Goal: Communication & Community: Ask a question

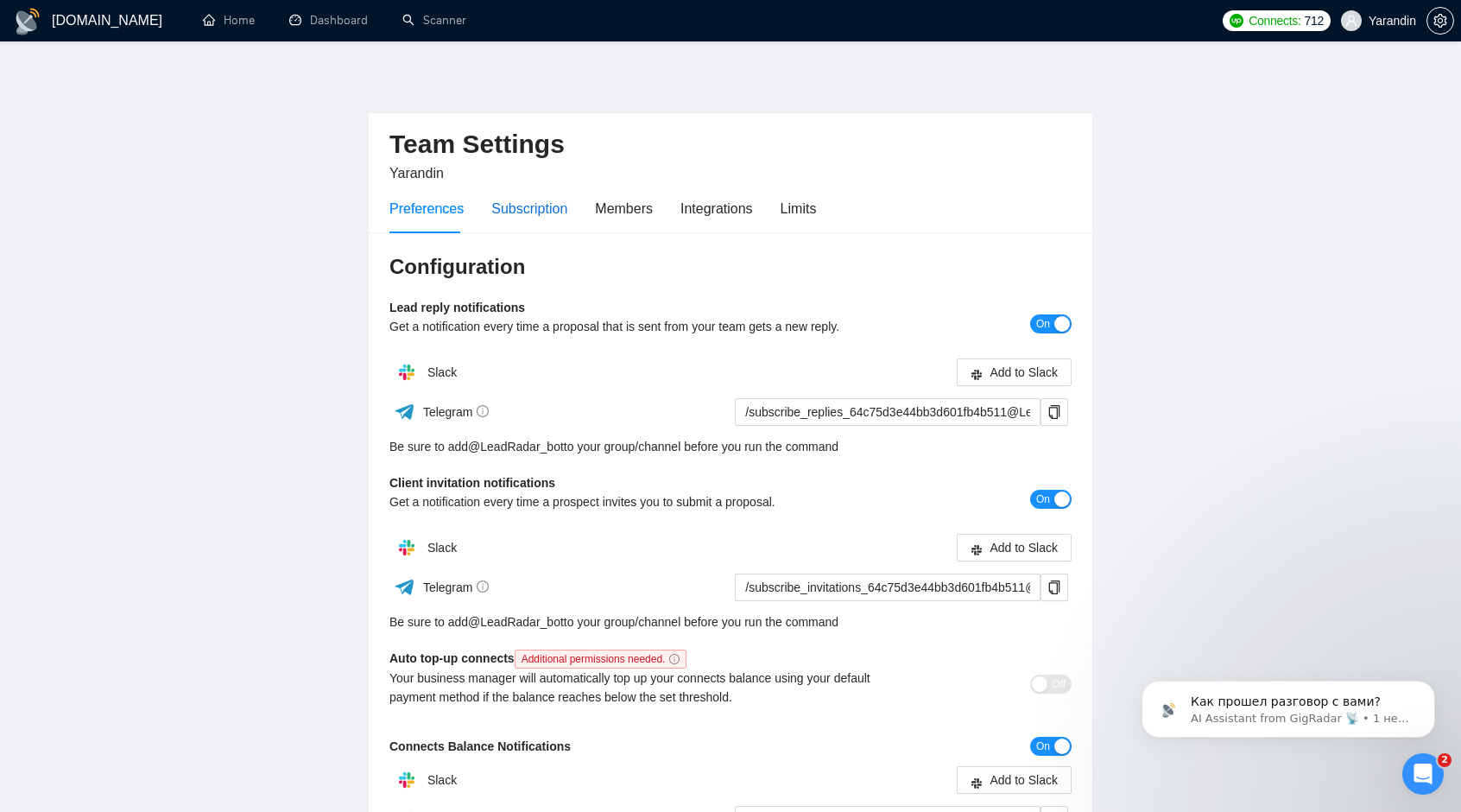
click at [525, 218] on div "Subscription" at bounding box center [529, 208] width 76 height 21
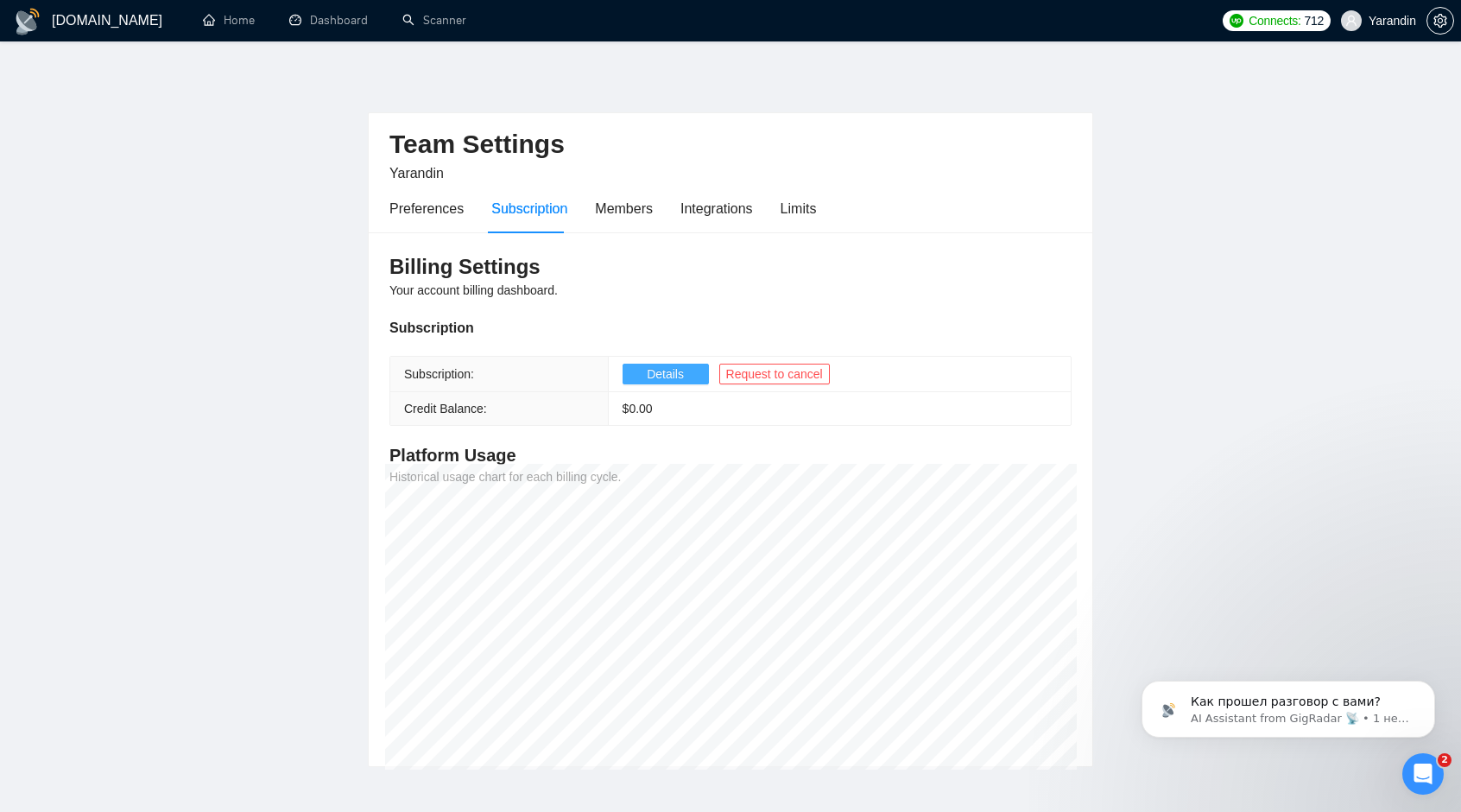
click at [679, 372] on span "Details" at bounding box center [665, 374] width 37 height 19
click at [322, 25] on link "Dashboard" at bounding box center [328, 20] width 78 height 15
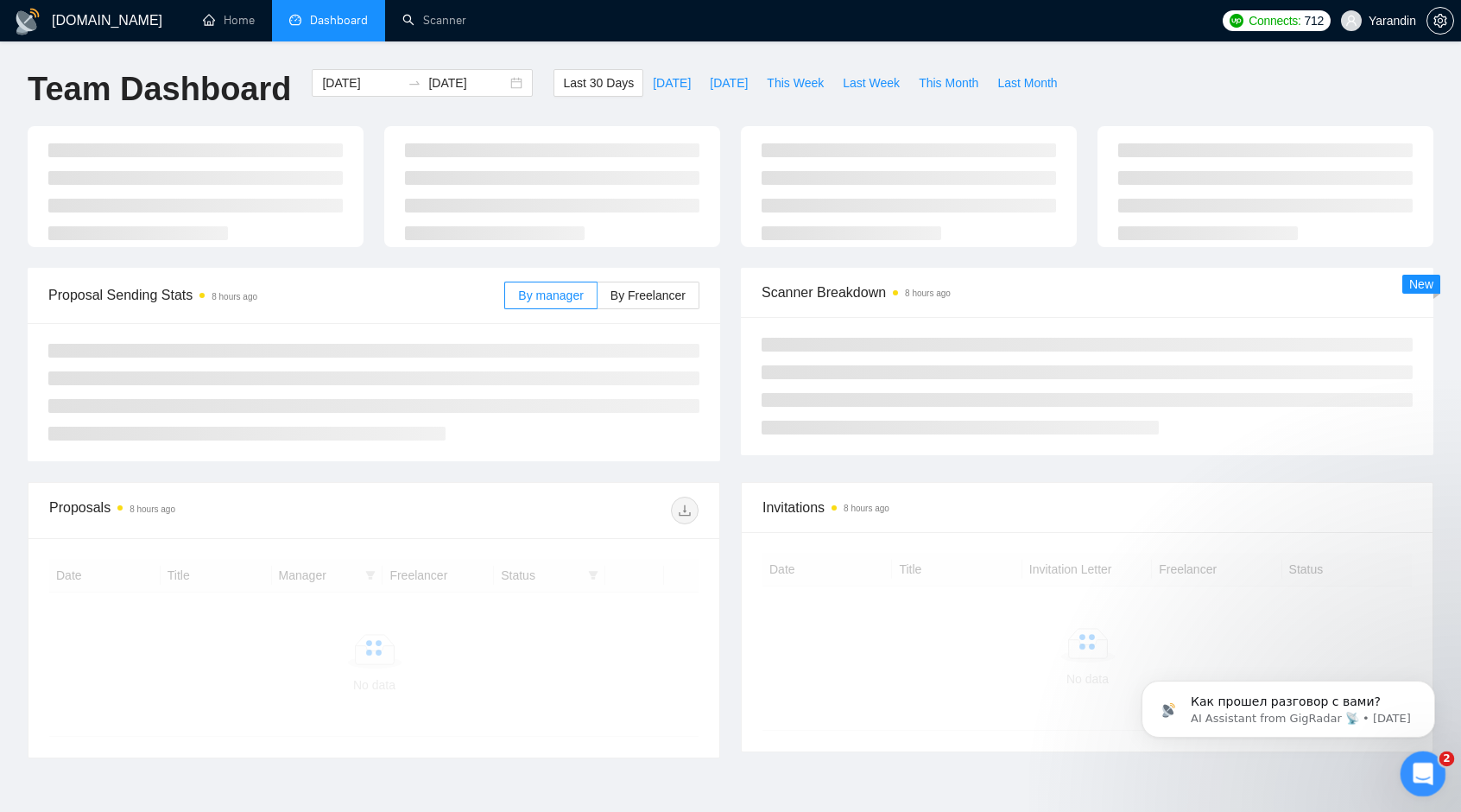
click at [1420, 782] on icon "Открыть службу сообщений Intercom" at bounding box center [1420, 771] width 29 height 29
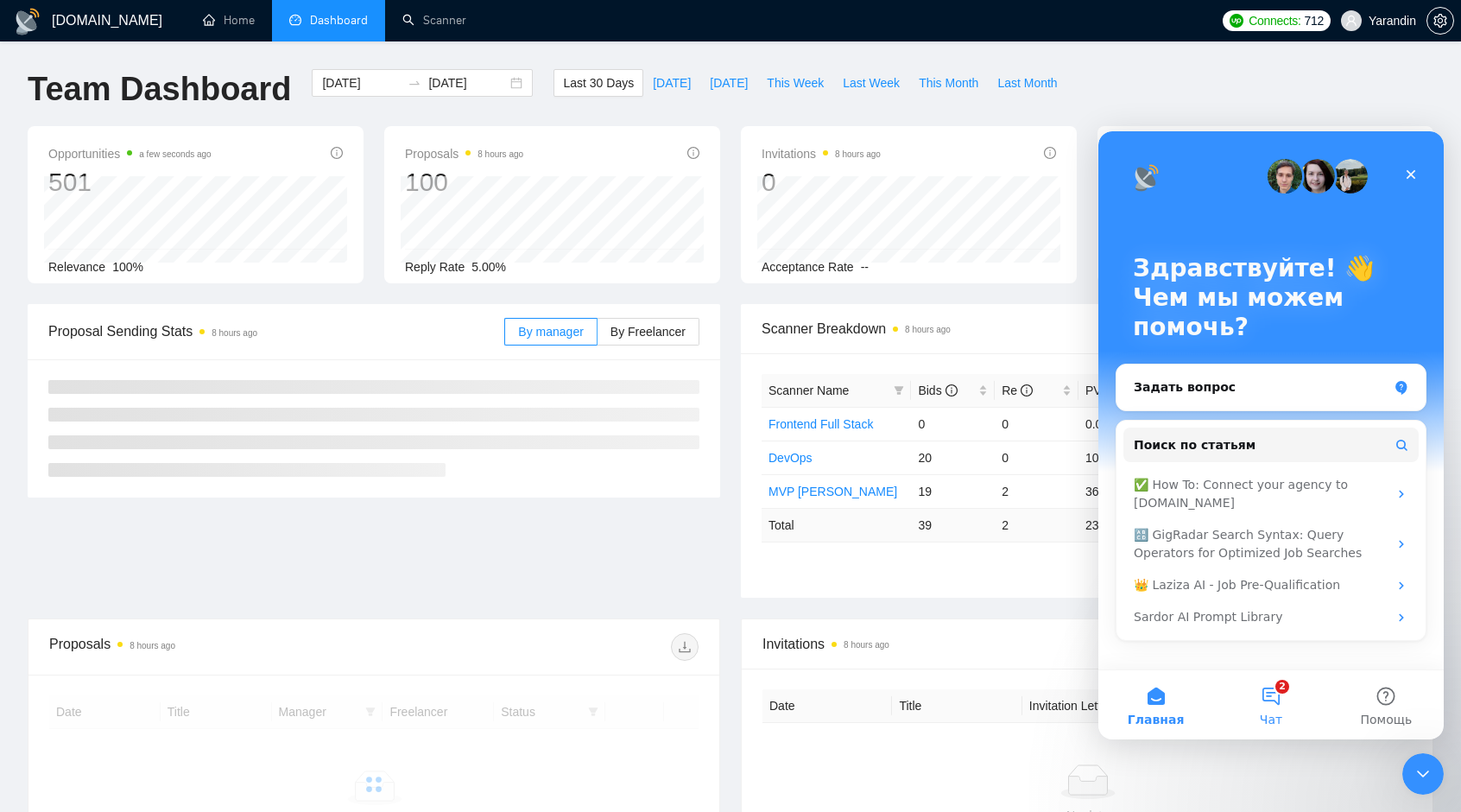
click at [1270, 703] on button "2 Чат" at bounding box center [1271, 704] width 114 height 69
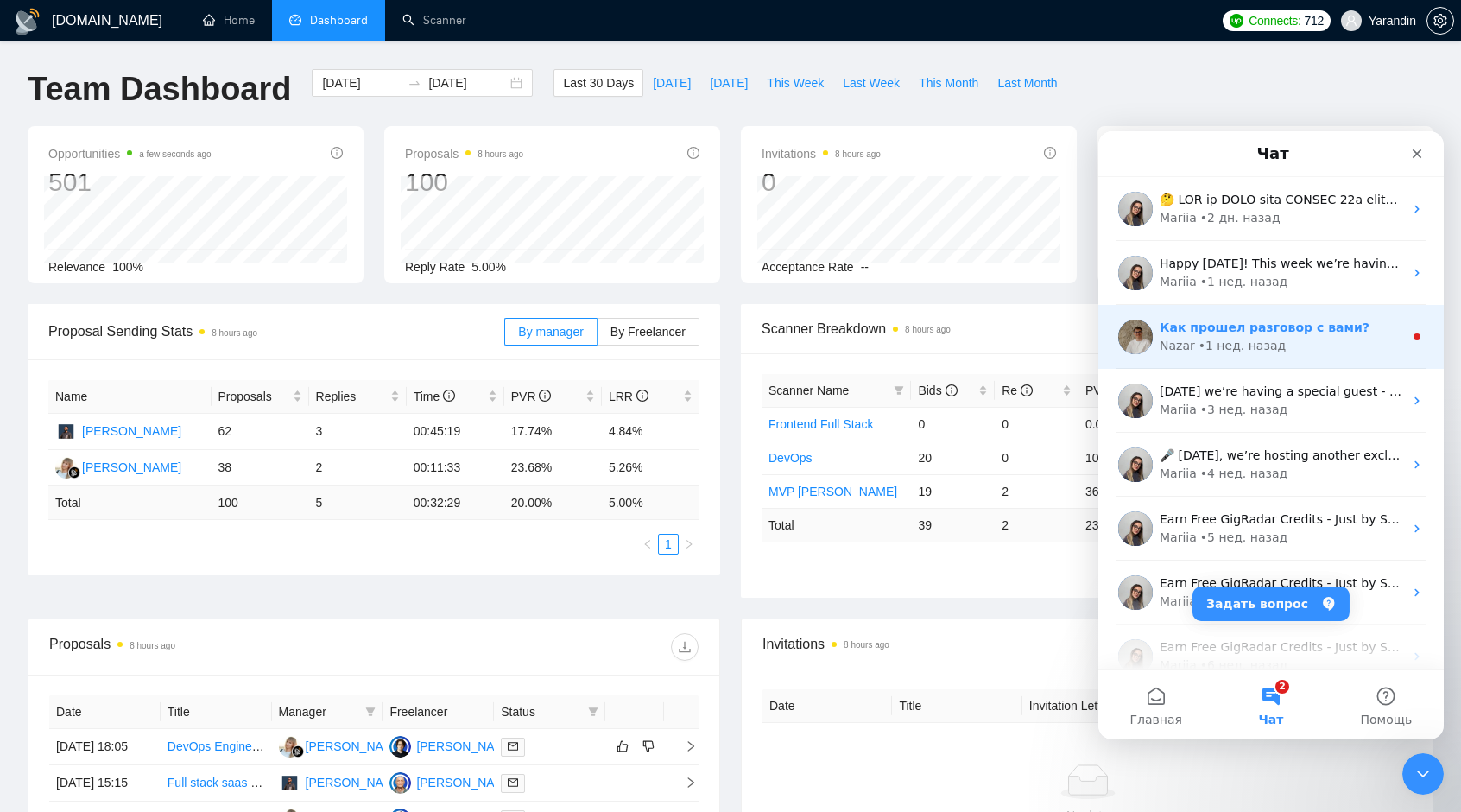
click at [1248, 340] on div "• 1 нед. назад" at bounding box center [1242, 346] width 88 height 18
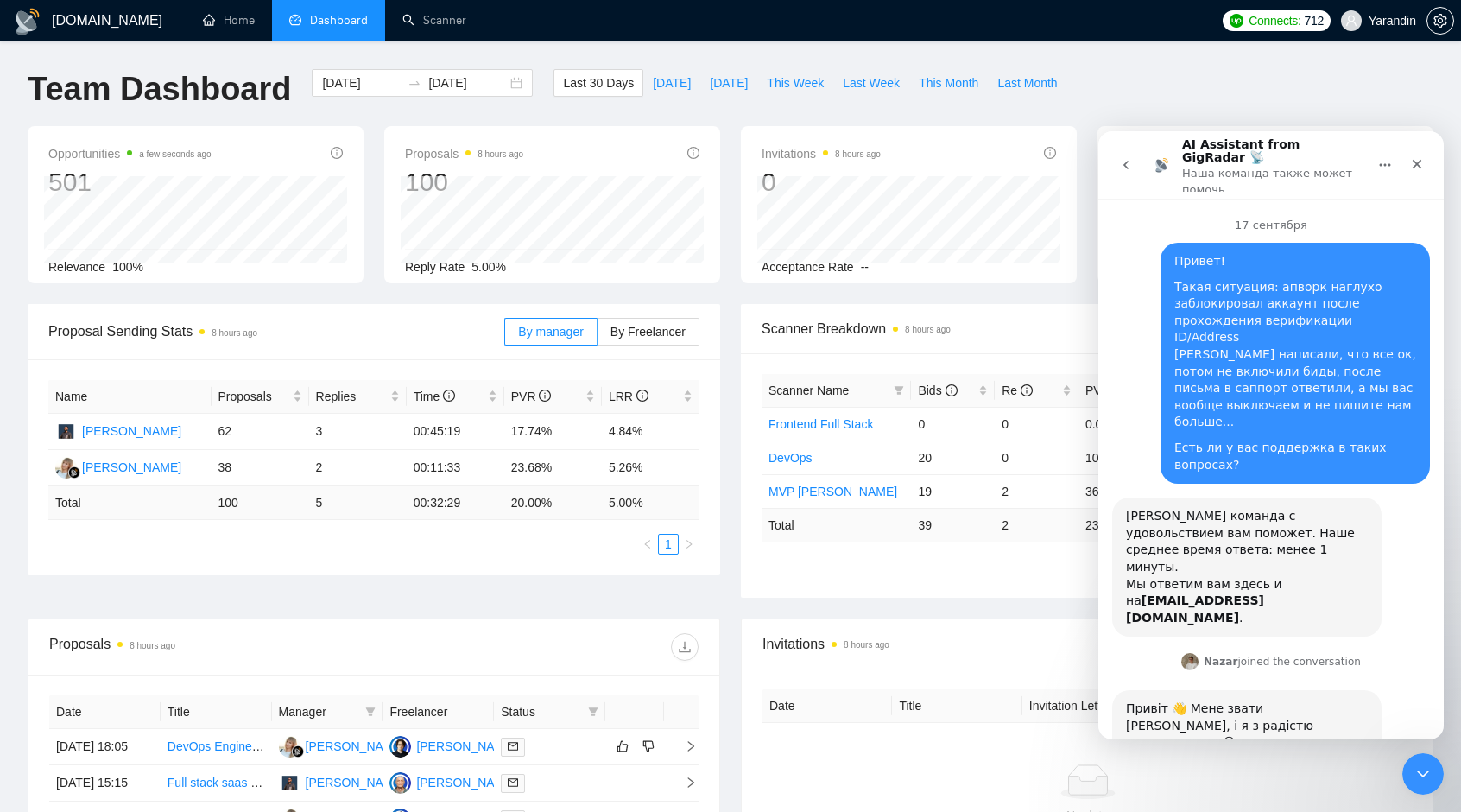
scroll to position [38, 0]
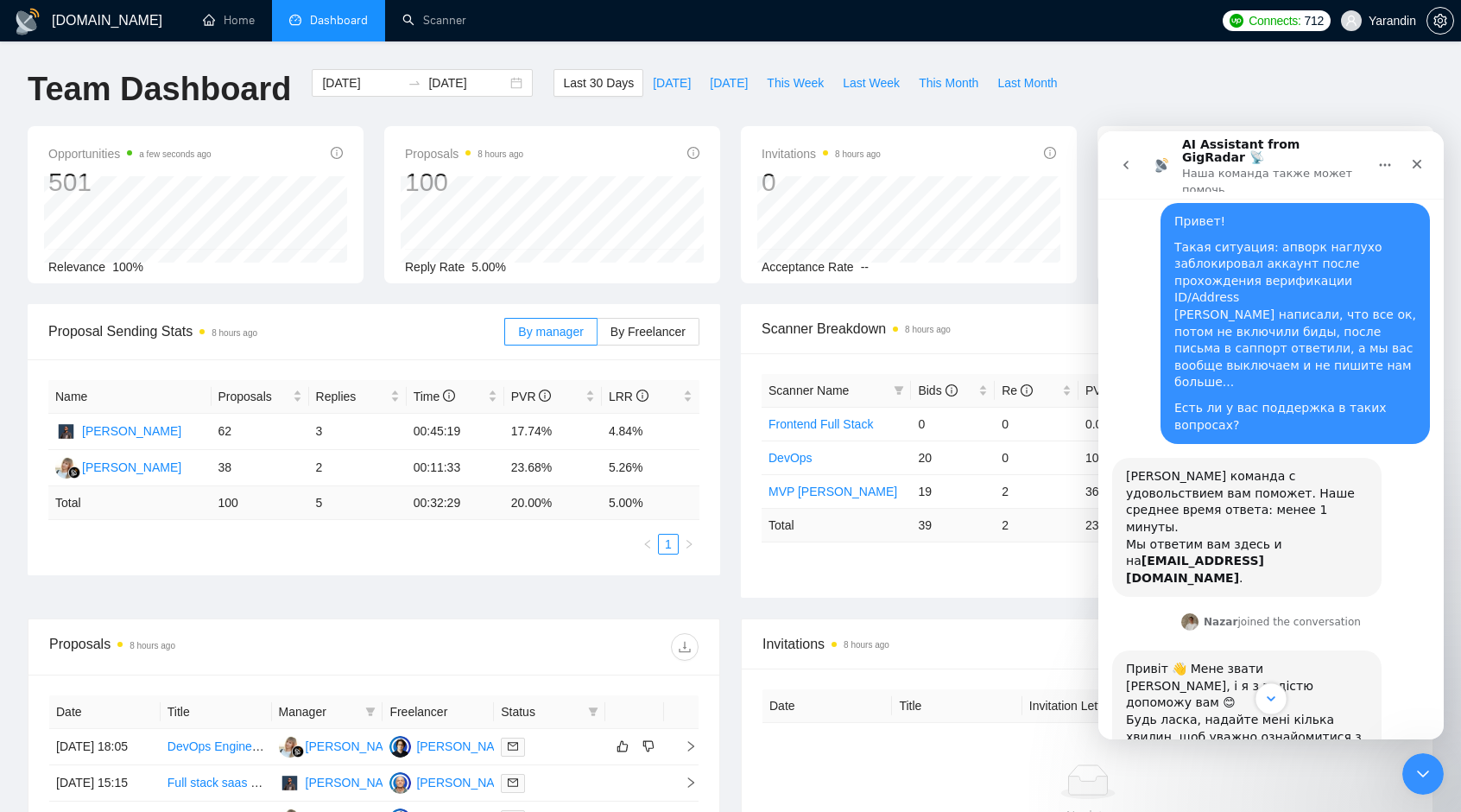
click at [1272, 701] on icon "Scroll to bottom" at bounding box center [1271, 699] width 16 height 16
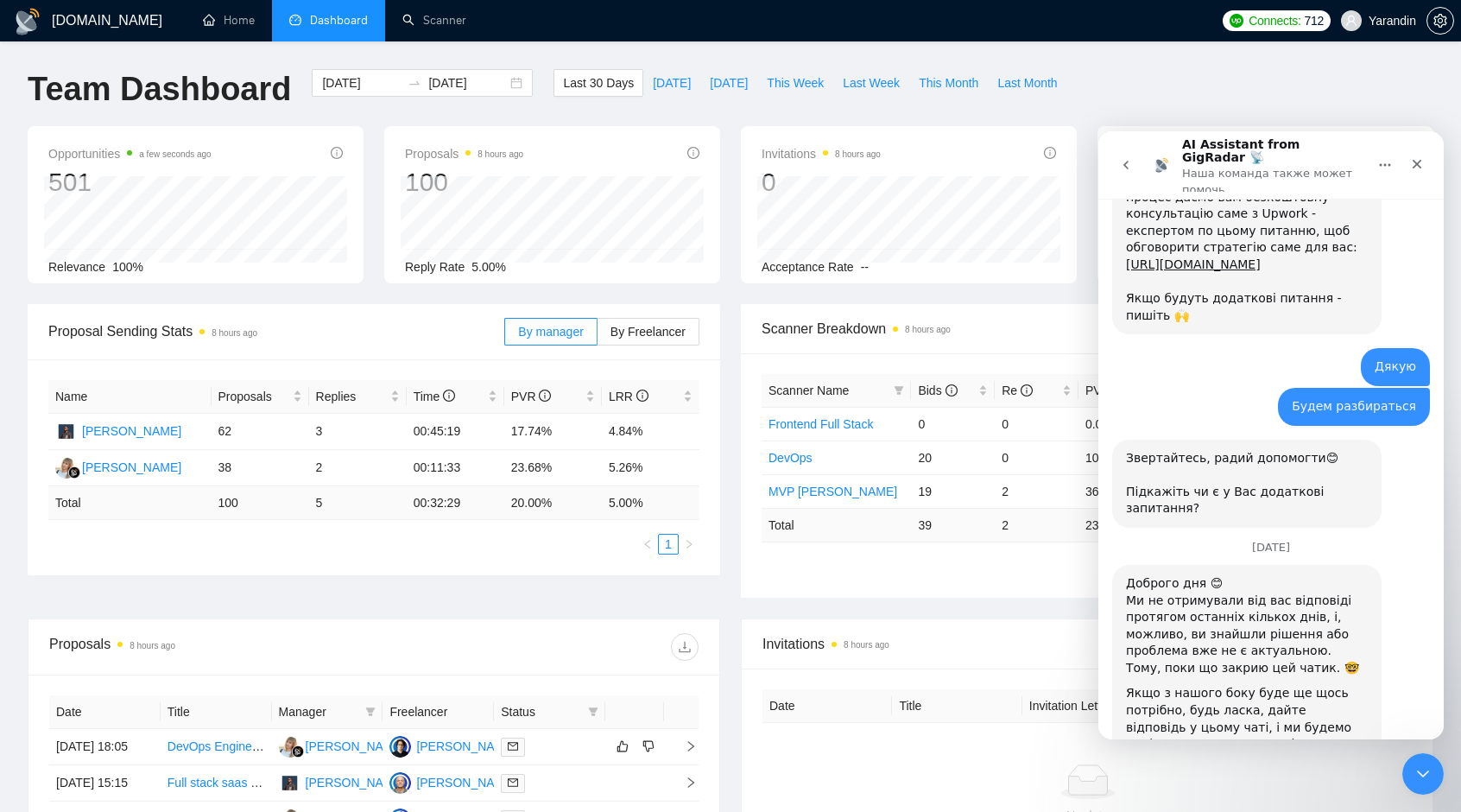
scroll to position [1367, 0]
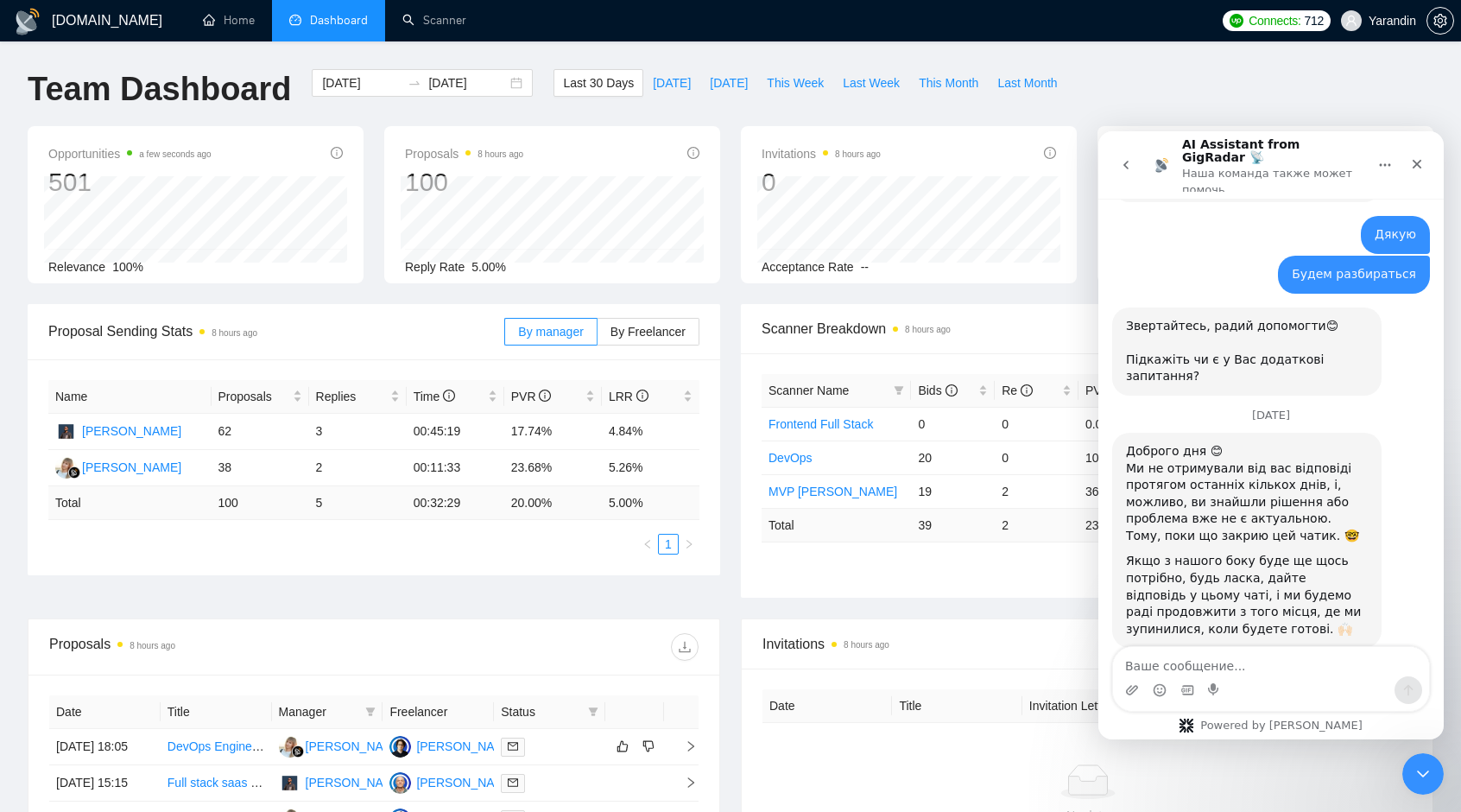
scroll to position [1423, 0]
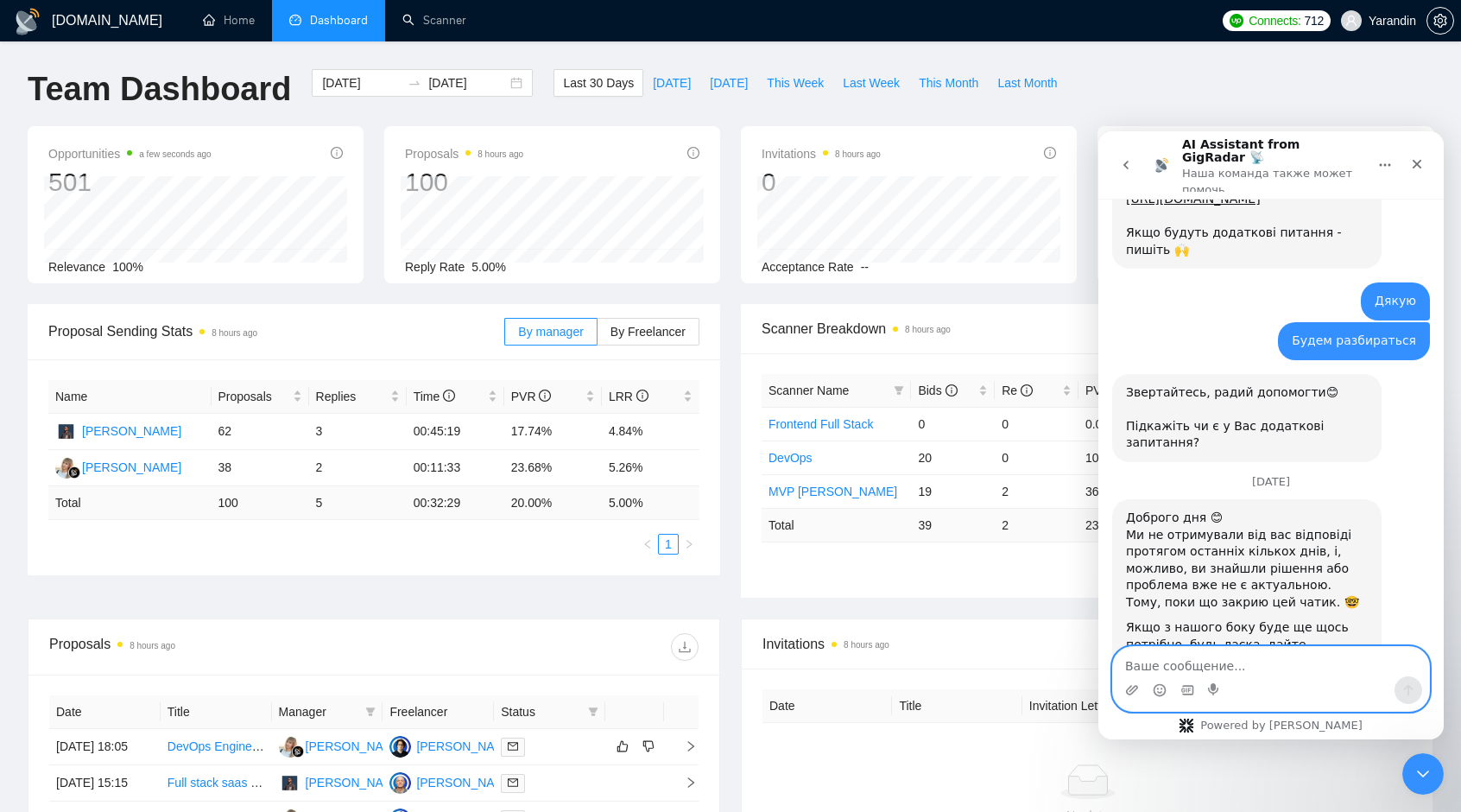
click at [1184, 672] on textarea "Ваше сообщение..." at bounding box center [1271, 662] width 316 height 30
type textarea "Y"
type textarea "Г"
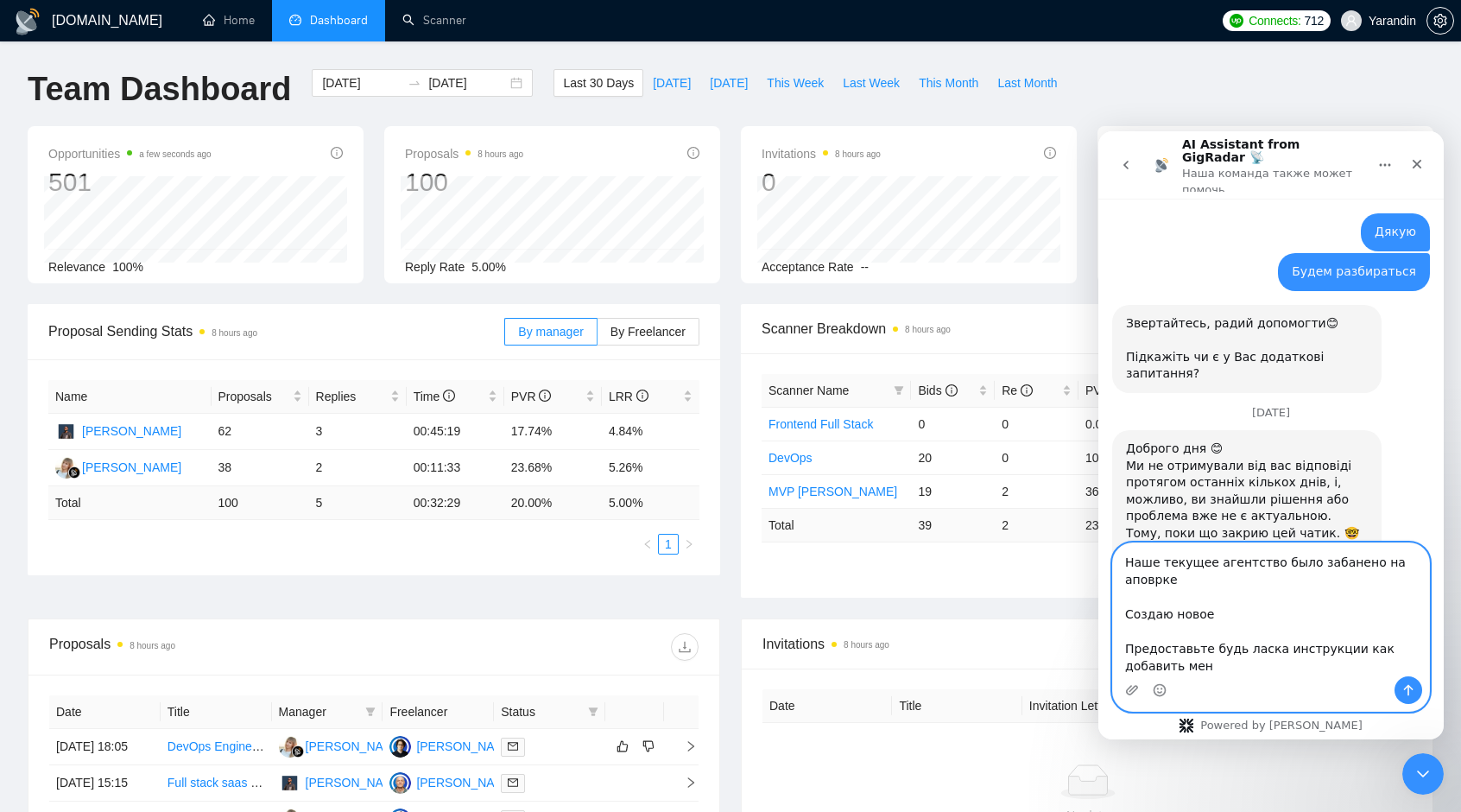
scroll to position [1510, 0]
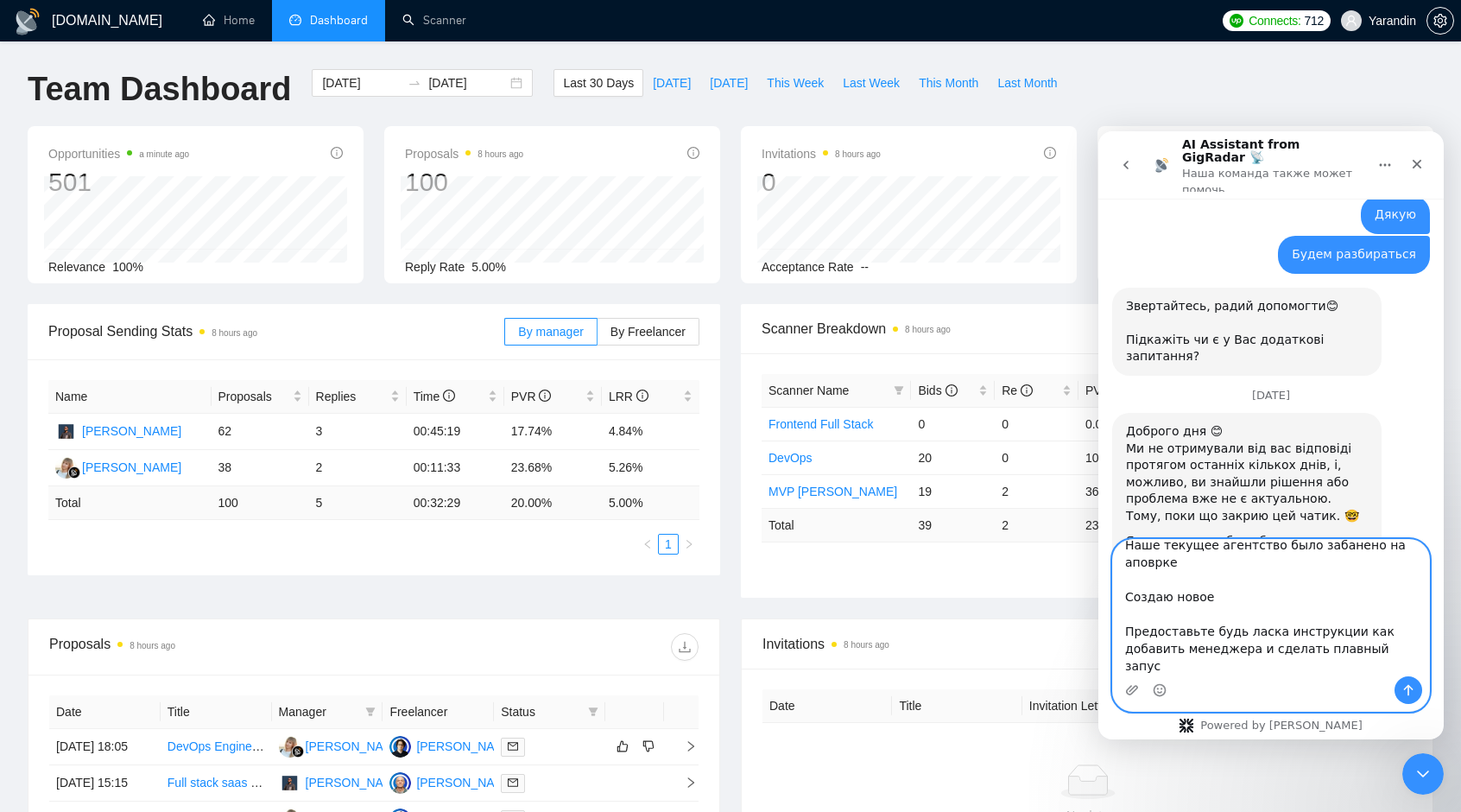
type textarea "Наше текущее агентство было забанено на аповрке Создаю новое Предоставьте будь …"
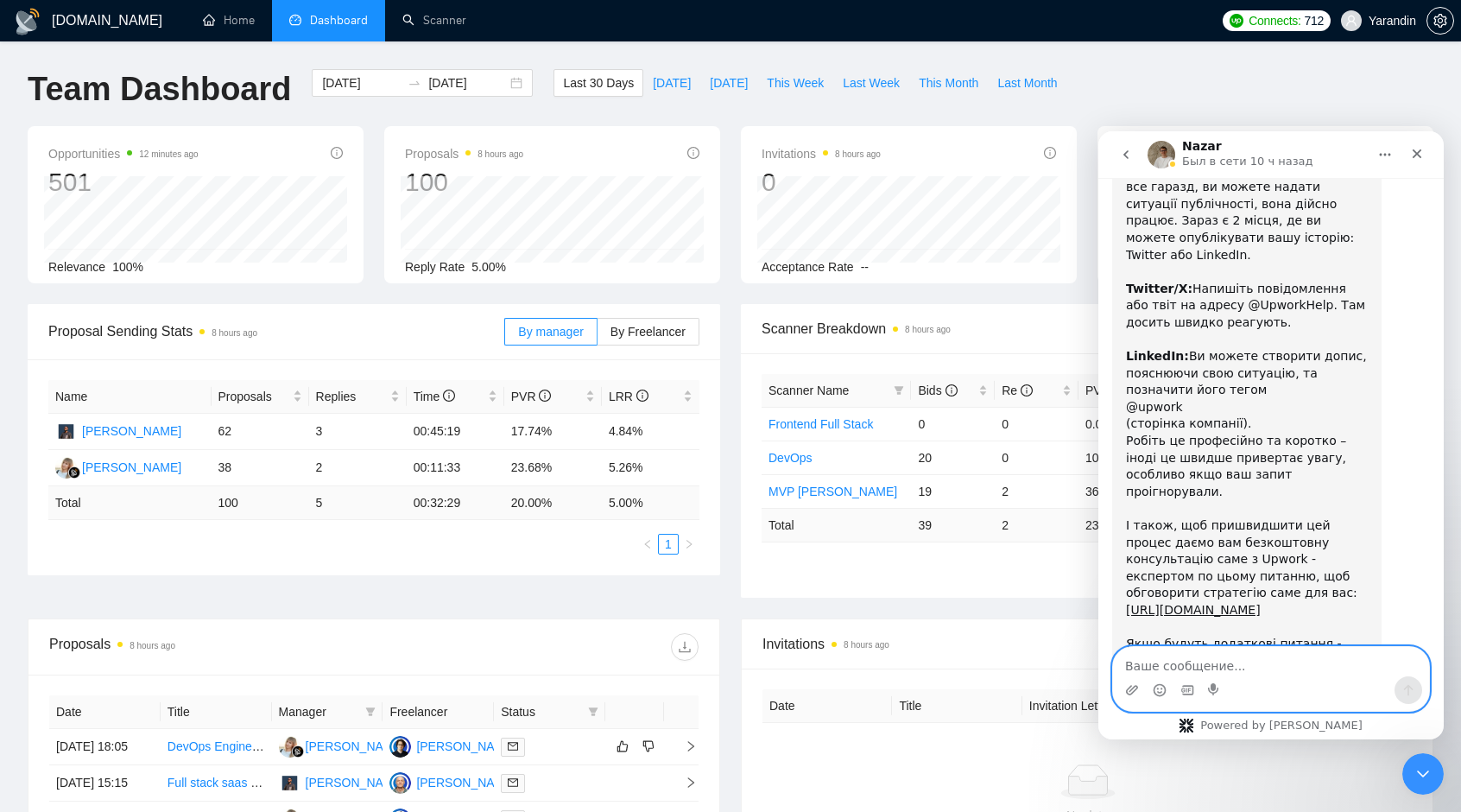
scroll to position [987, 0]
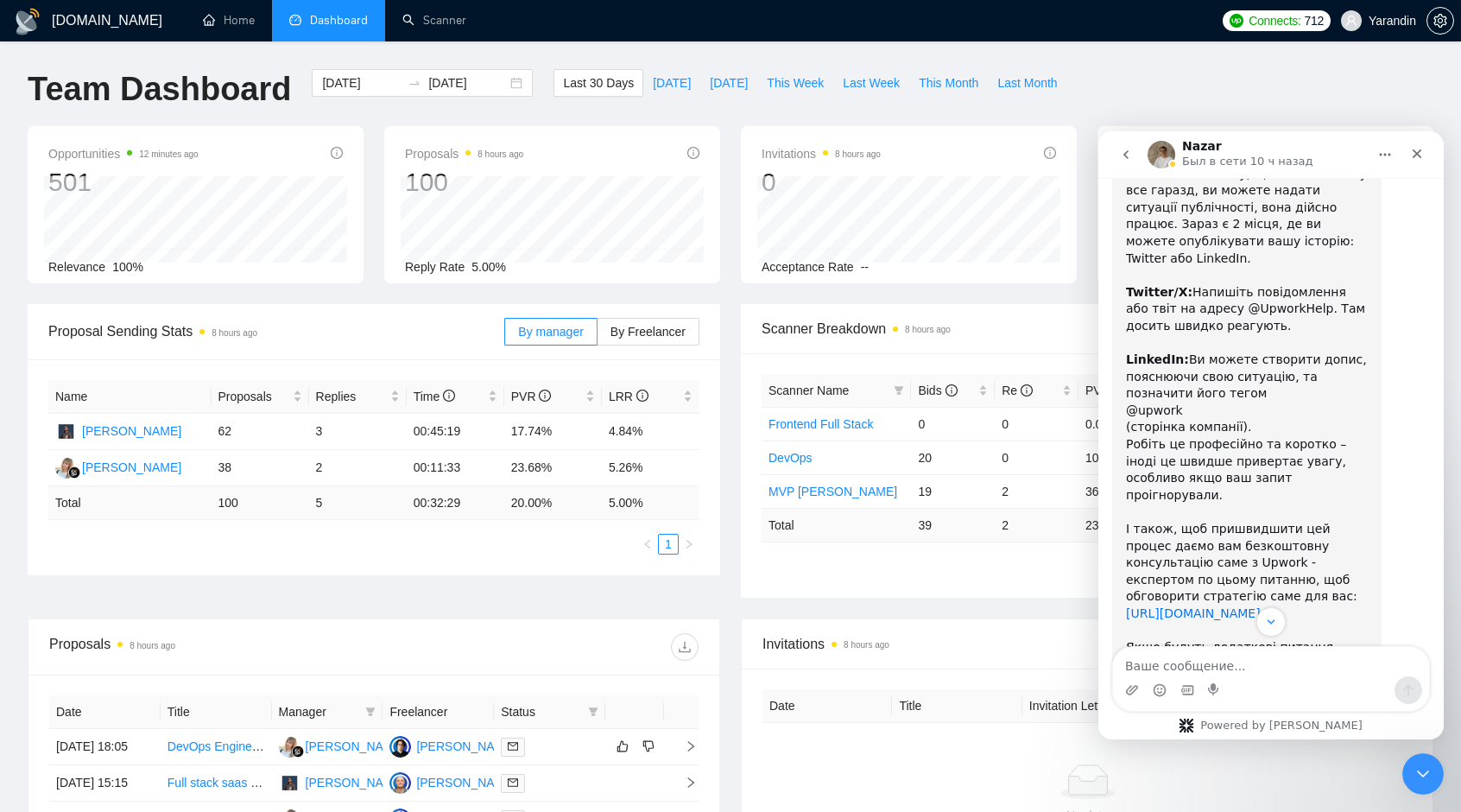
drag, startPoint x: 1128, startPoint y: 161, endPoint x: 1271, endPoint y: 445, distance: 318.0
click at [1271, 445] on div "Nazar Был в сети 10 ч назад [DATE] Привет! Такая ситуация: апворк наглухо забло…" at bounding box center [1271, 435] width 345 height 608
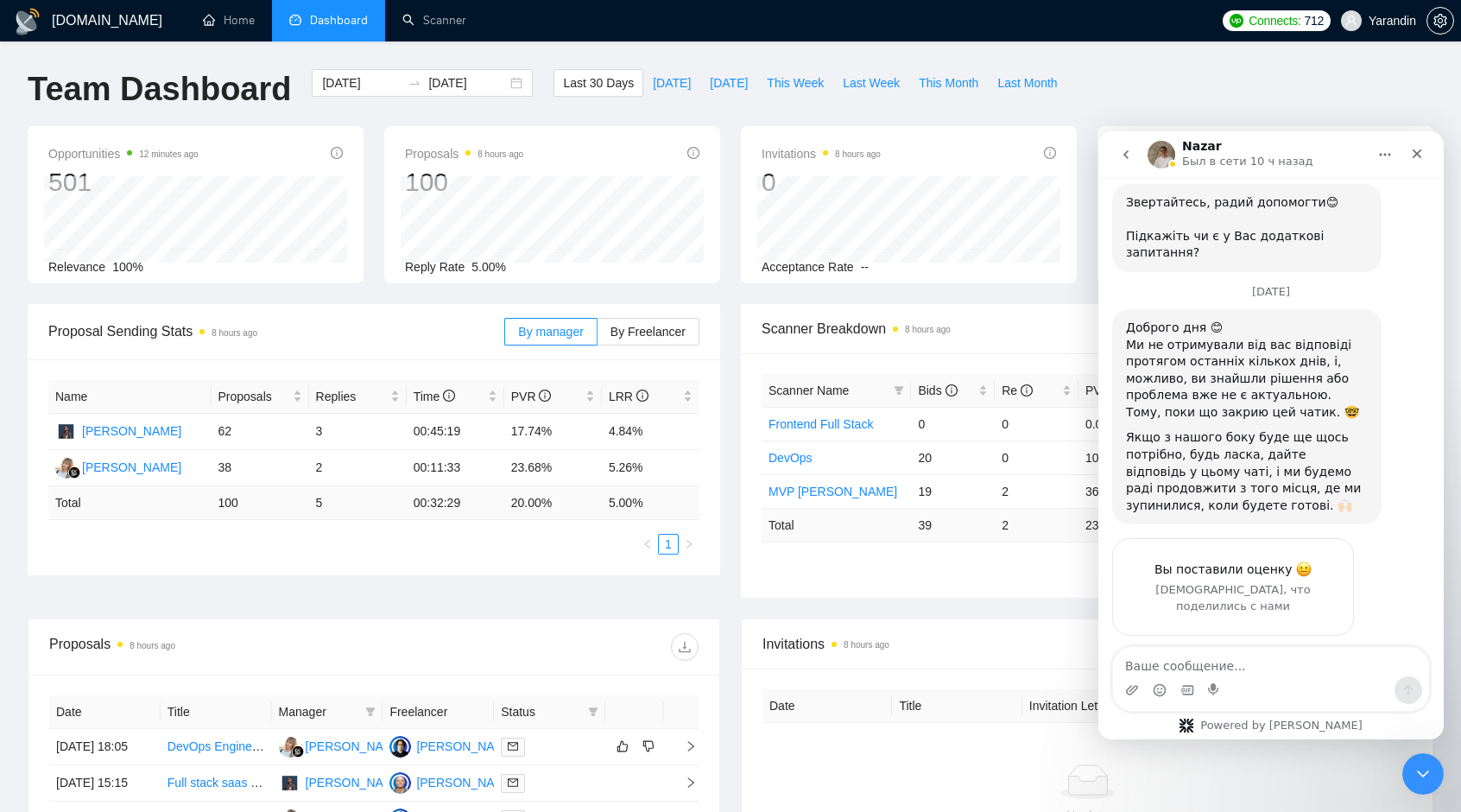
drag, startPoint x: 1169, startPoint y: 504, endPoint x: 1362, endPoint y: 603, distance: 216.9
click at [1362, 683] on div "Наше текущее агентство было забанено на аповрке Создаю новое Предоставьте будь …" at bounding box center [1296, 750] width 242 height 136
copy div "Наше текущее агентство было забанено на аповрке Создаю новое Предоставьте будь …"
click at [1415, 153] on icon "Закрыть" at bounding box center [1417, 153] width 14 height 14
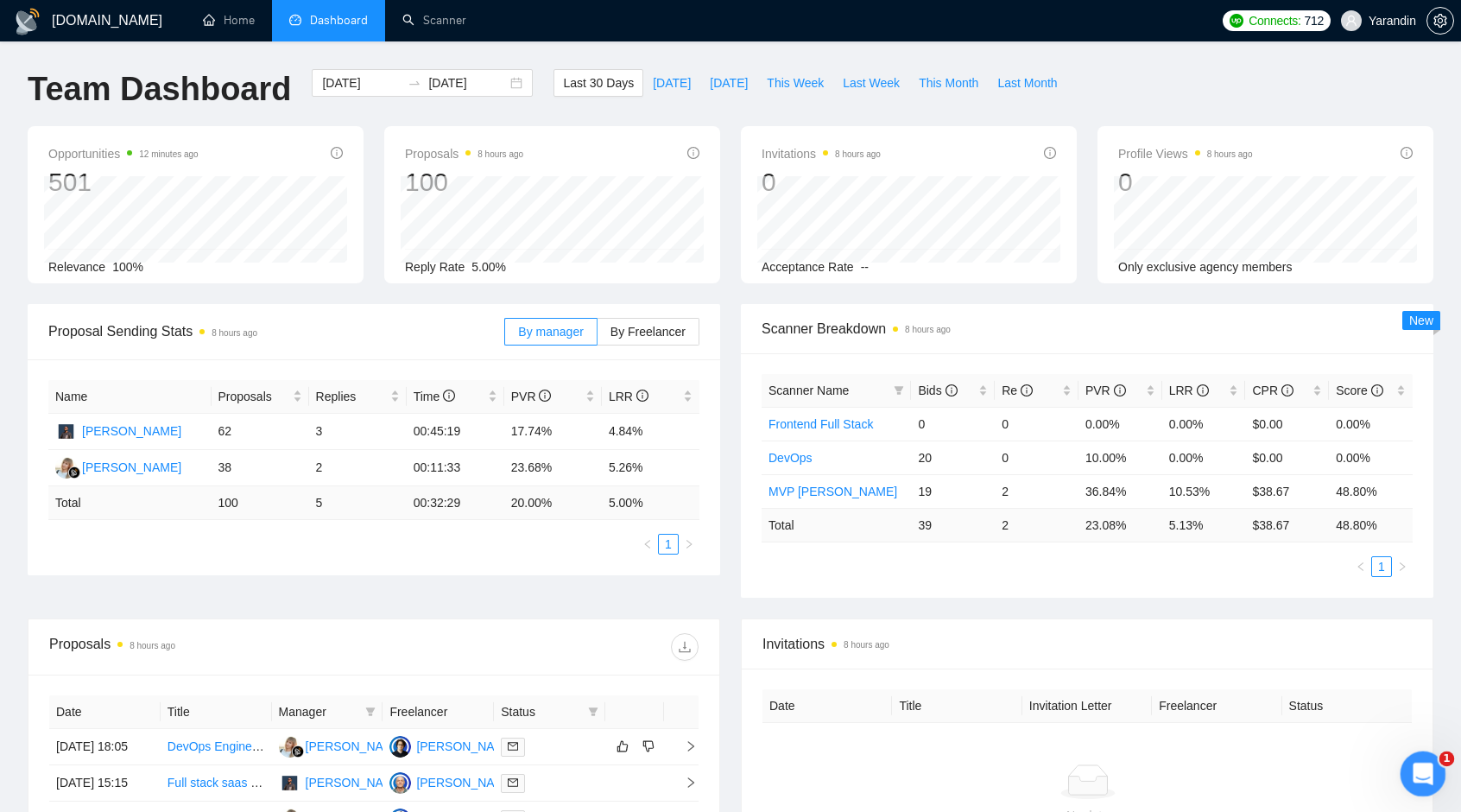
click at [1417, 758] on icon "Открыть службу сообщений Intercom" at bounding box center [1420, 771] width 29 height 29
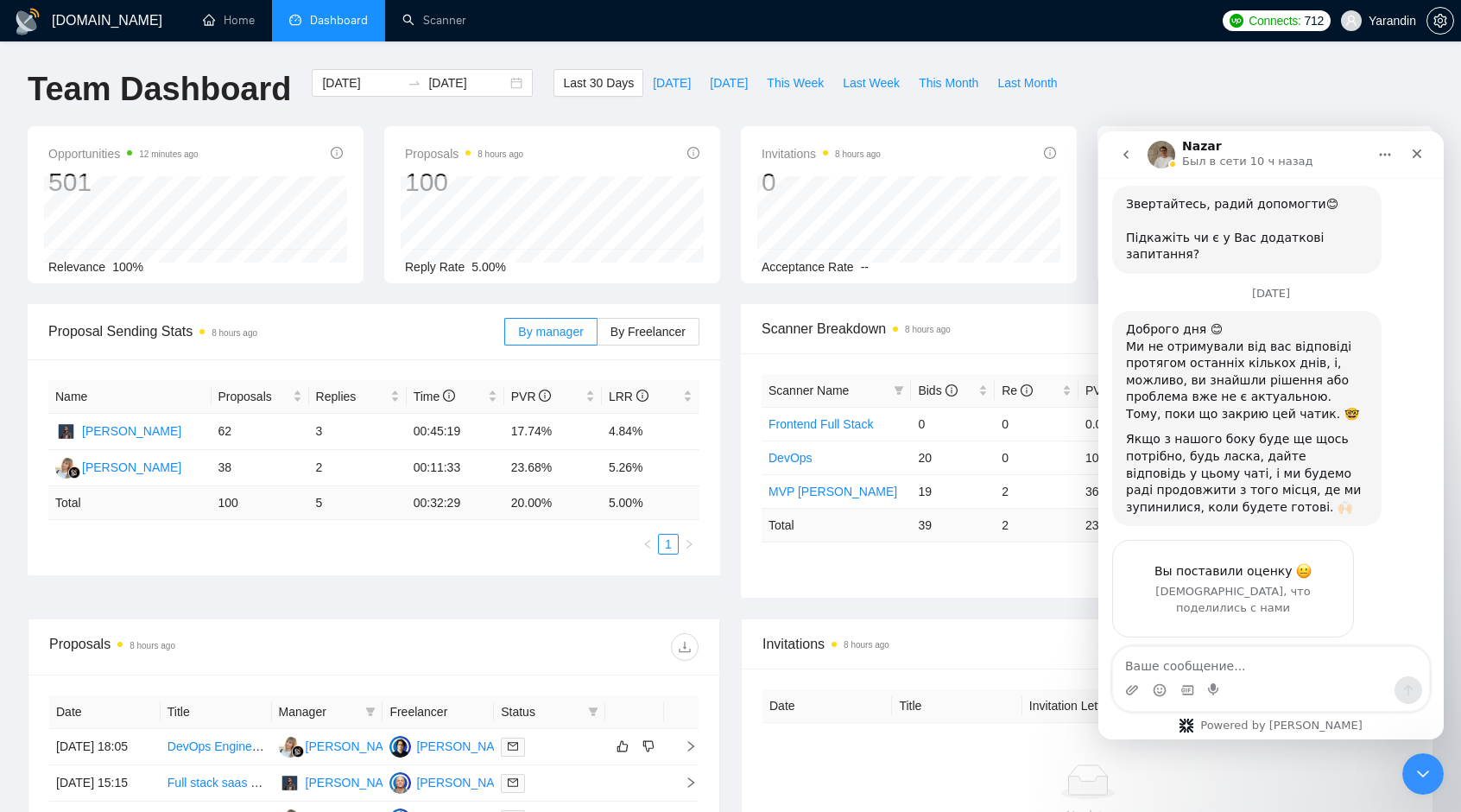
click at [1128, 157] on icon "go back" at bounding box center [1126, 154] width 6 height 8
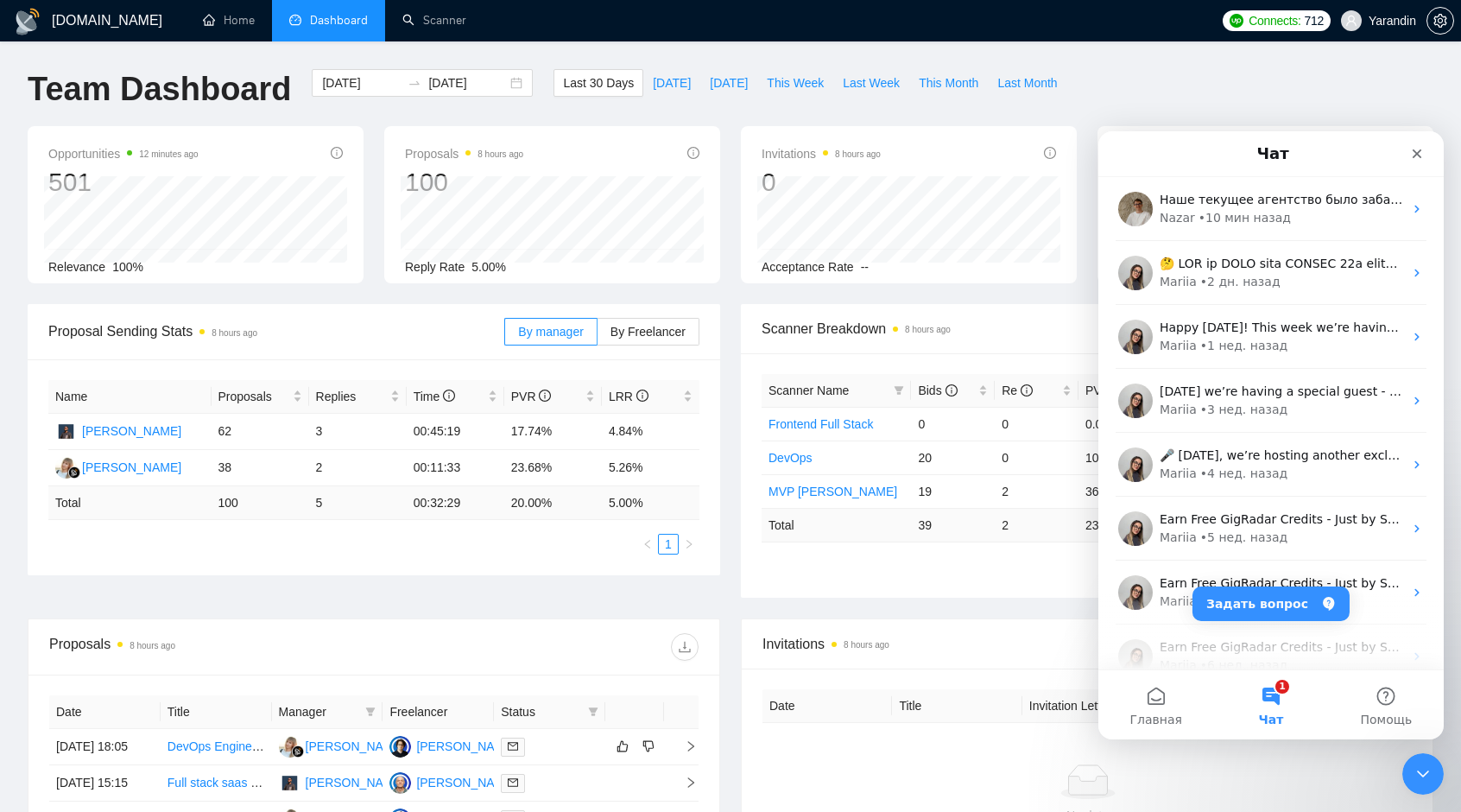
scroll to position [0, 0]
click at [1275, 601] on button "Задать вопрос" at bounding box center [1271, 603] width 157 height 34
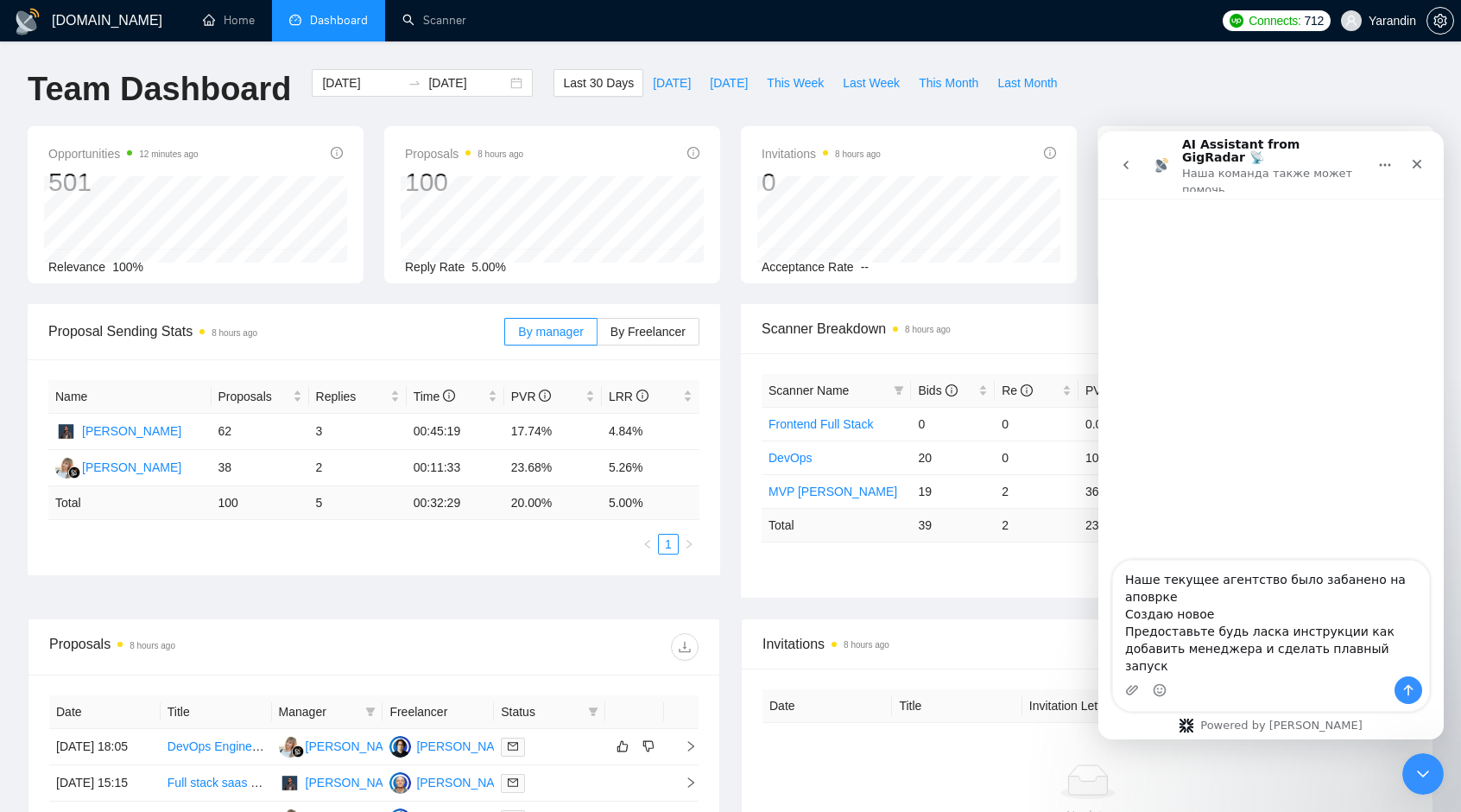
scroll to position [15, 0]
type textarea "Наше текущее агентство было забанено на аповрке Создаю новое Предоставьте будь …"
click at [1409, 692] on icon "Отправить сообщение…" at bounding box center [1408, 689] width 14 height 14
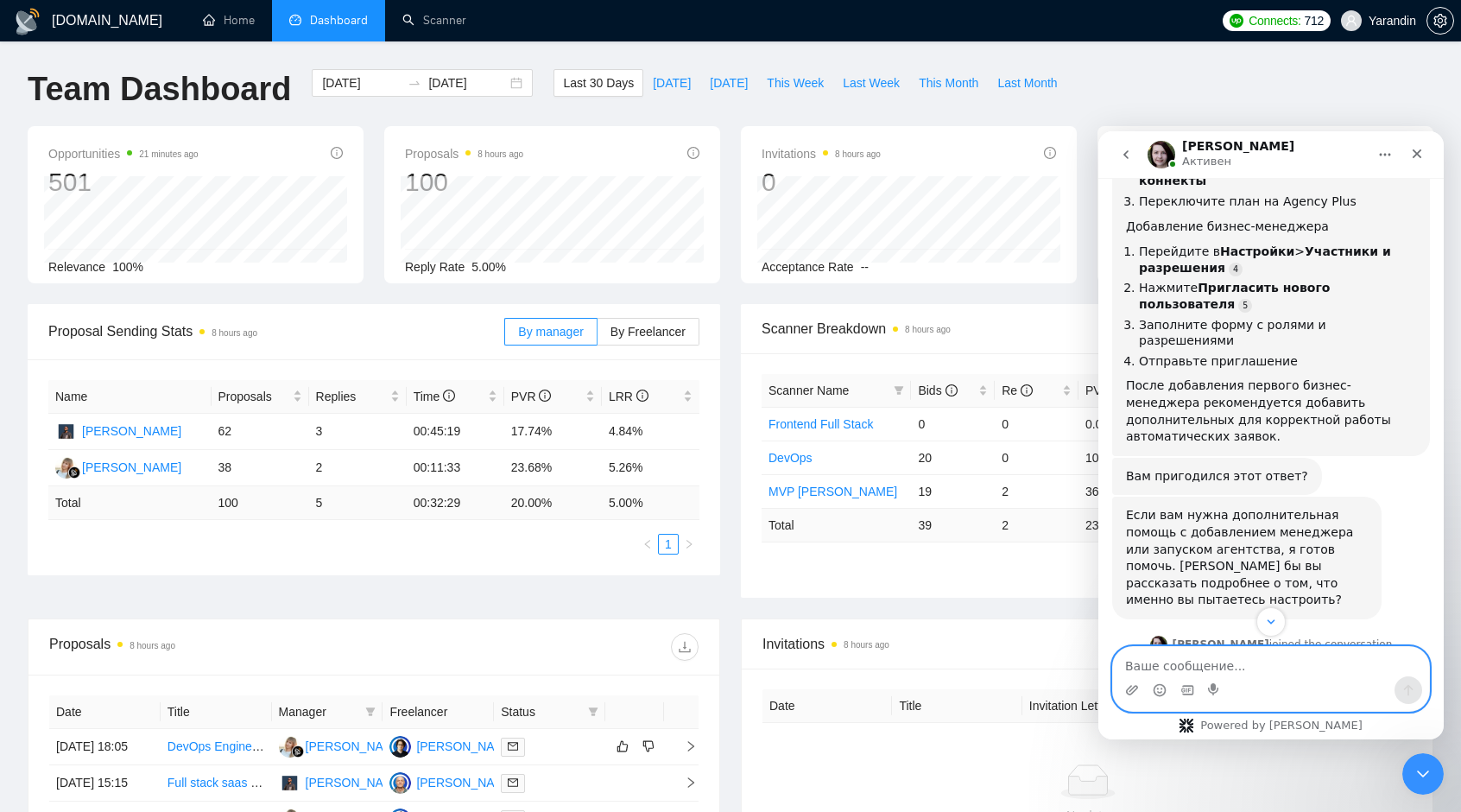
scroll to position [570, 0]
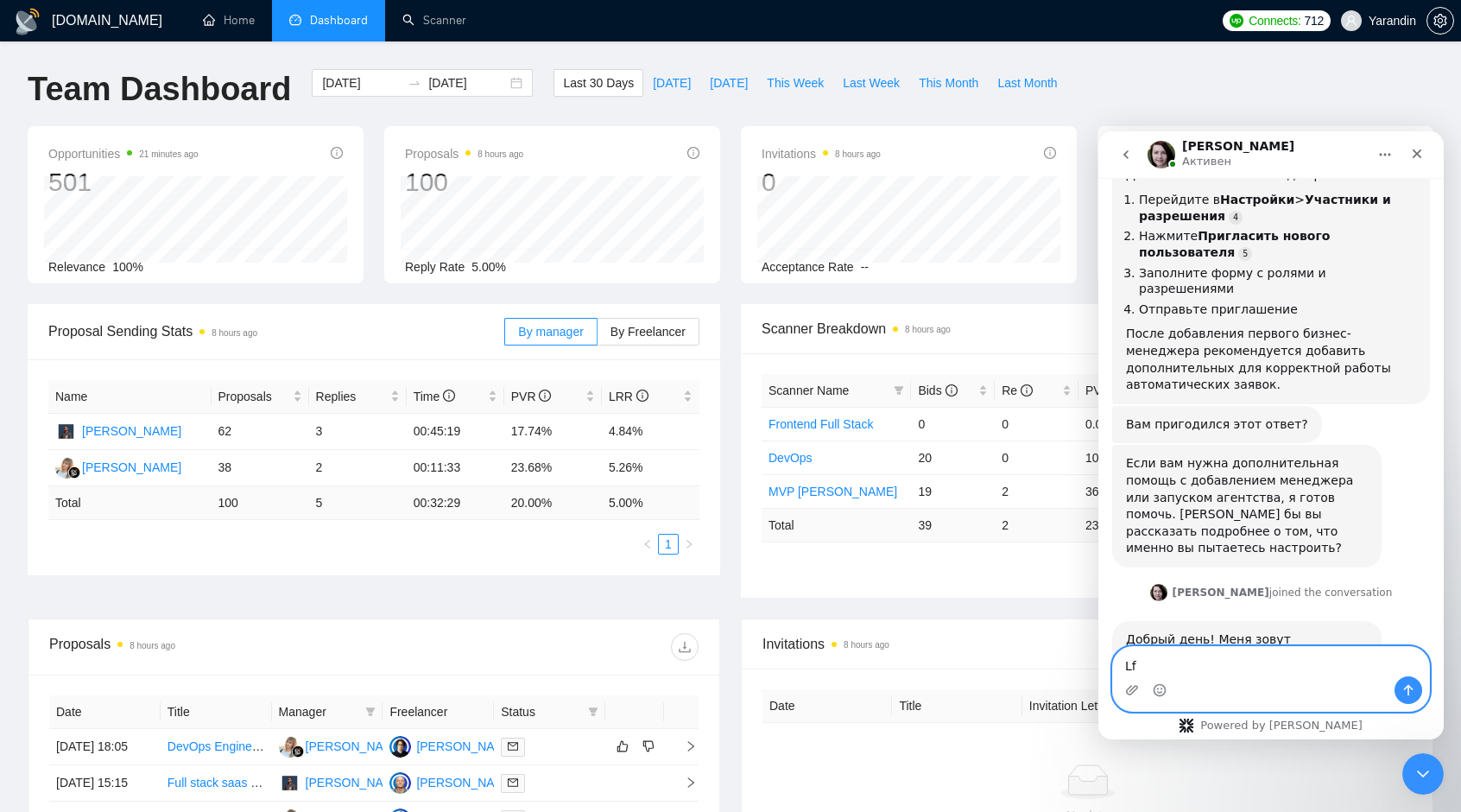
type textarea "L"
type textarea "Да все верно"
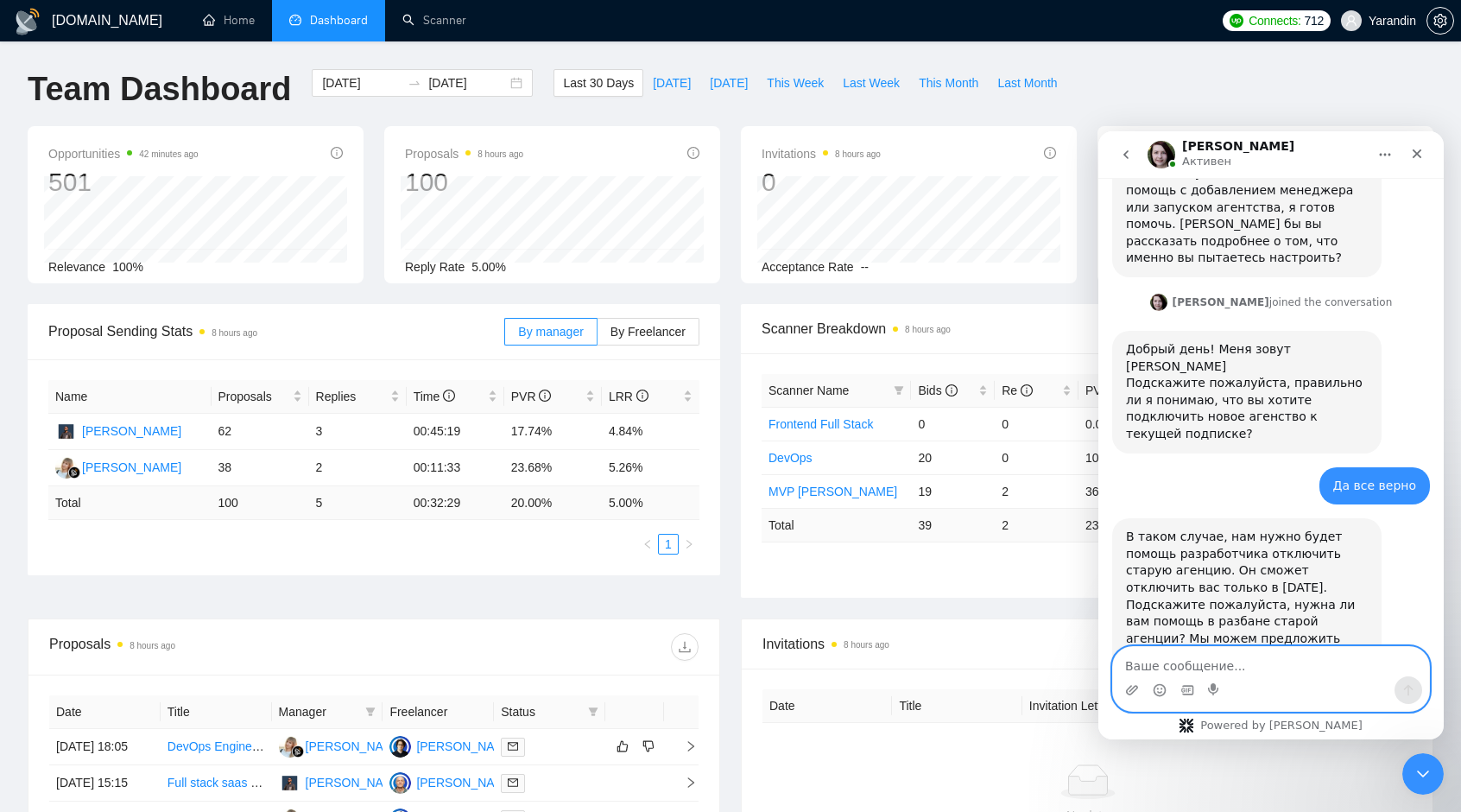
scroll to position [865, 0]
click at [1247, 667] on textarea "Ваше сообщение..." at bounding box center [1271, 662] width 316 height 30
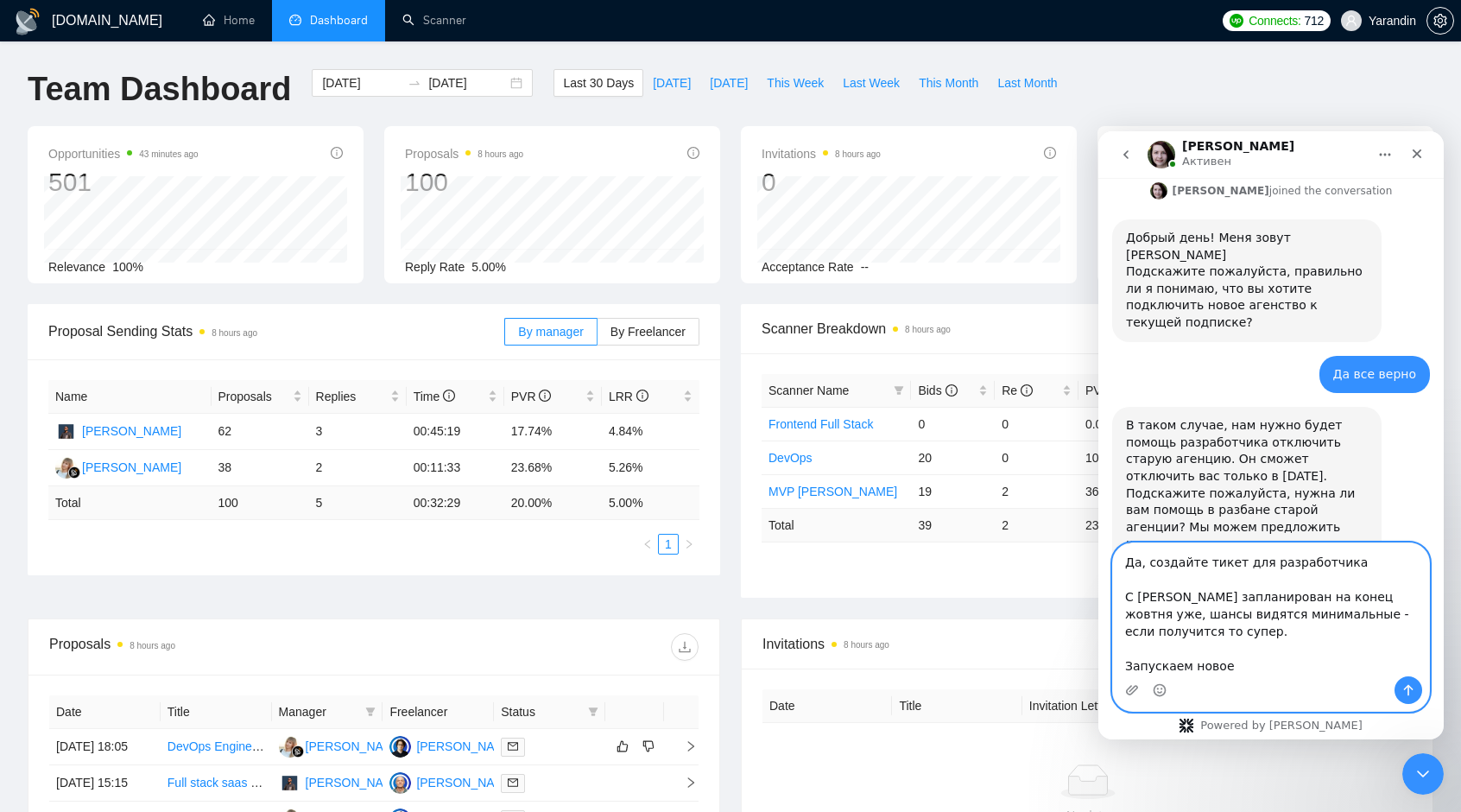
scroll to position [29, 0]
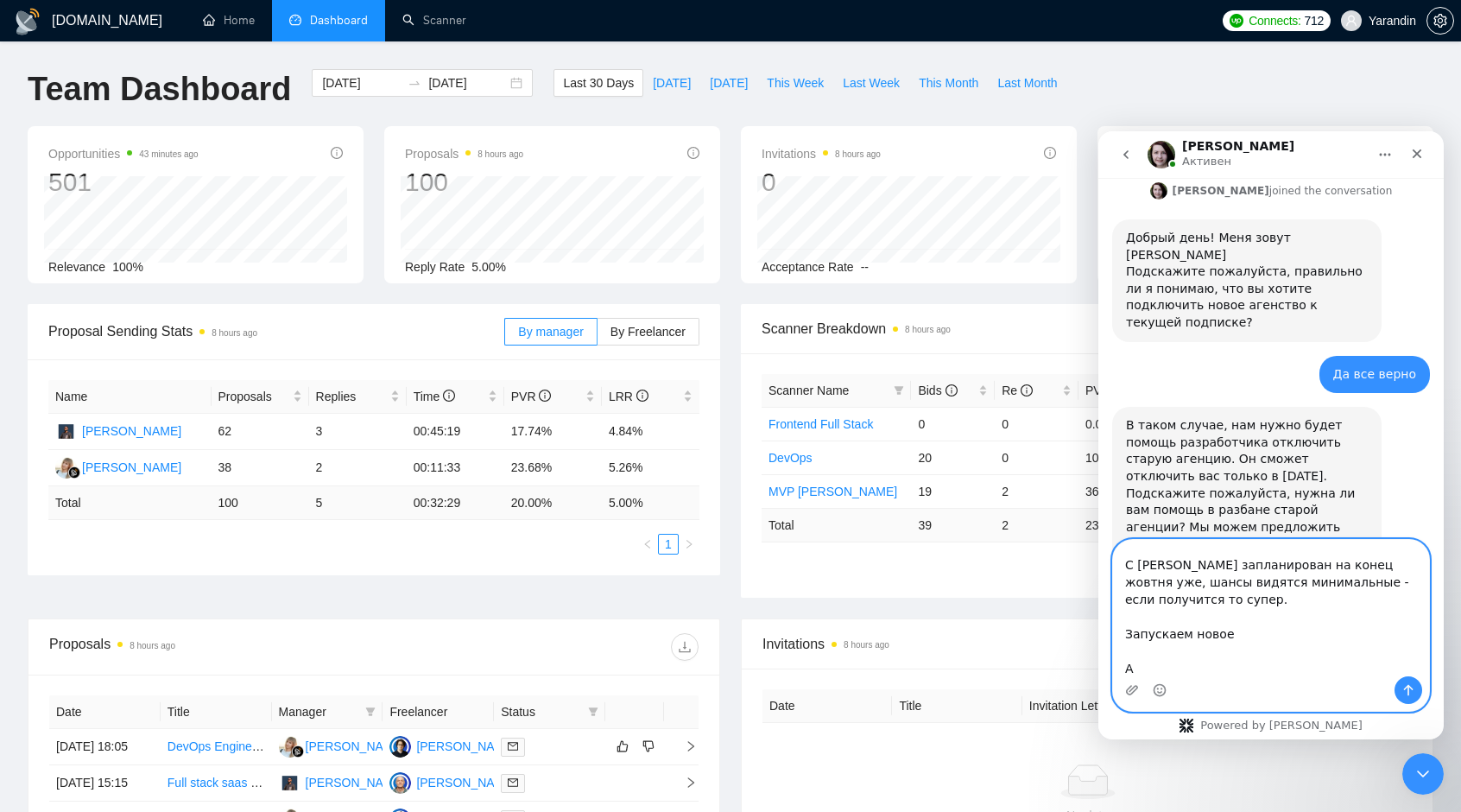
type textarea "Да, создайте тикет для разработчика С [PERSON_NAME] запланирован на конец жовтн…"
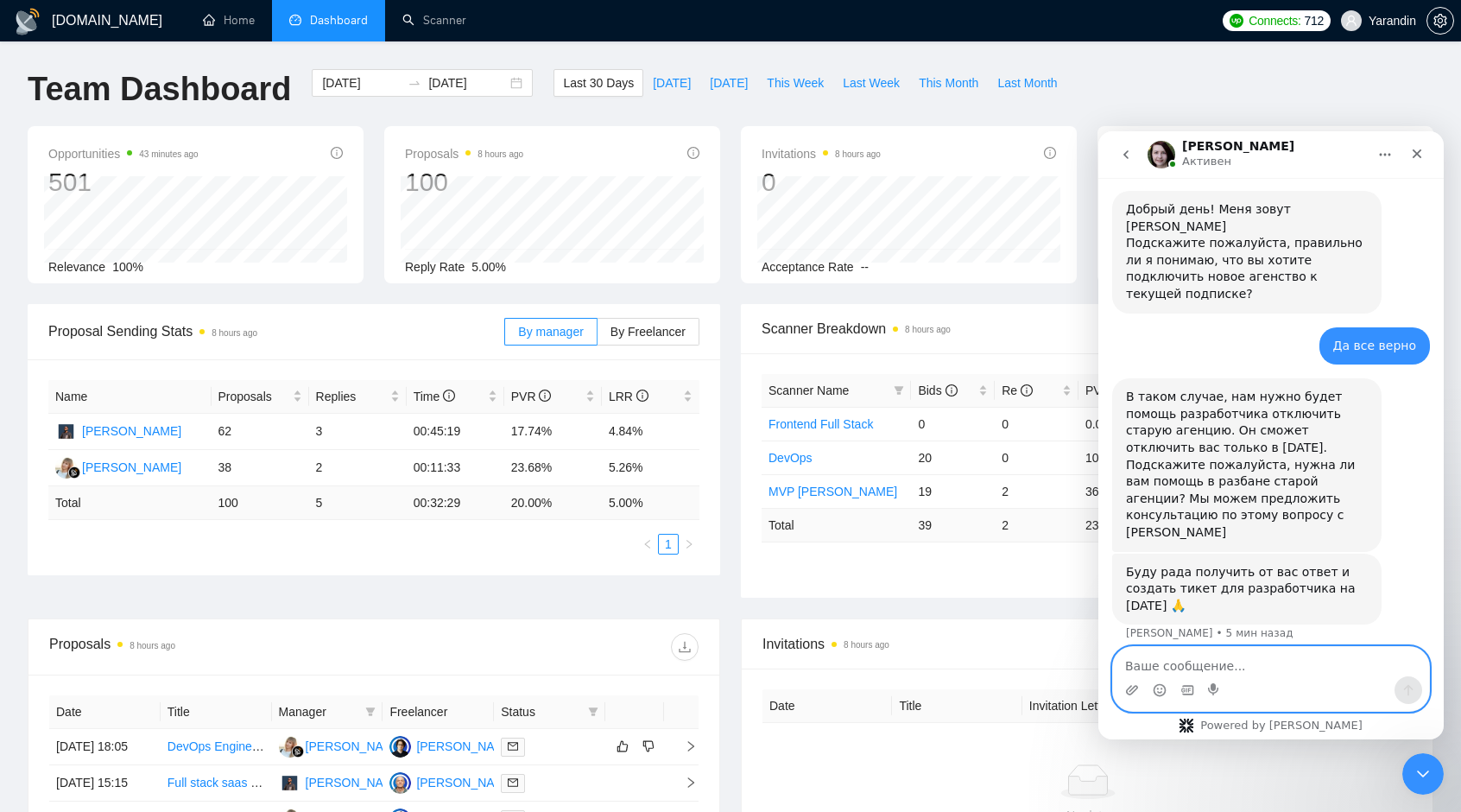
scroll to position [1001, 0]
type textarea "Благодарю за саппорт - хороших выходных"
click at [1419, 688] on button "Отправить сообщение…" at bounding box center [1408, 690] width 28 height 28
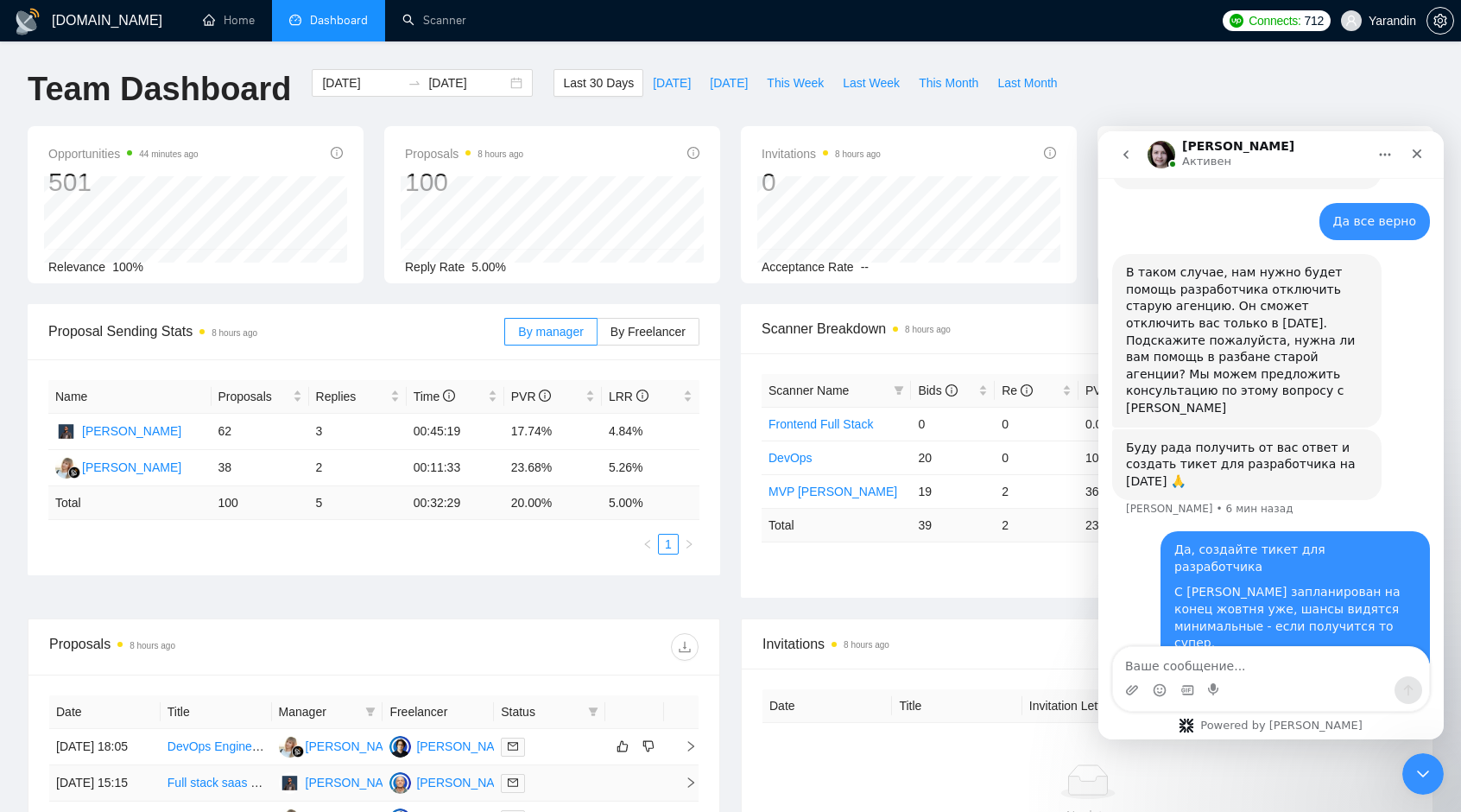
scroll to position [1057, 0]
